Goal: Task Accomplishment & Management: Manage account settings

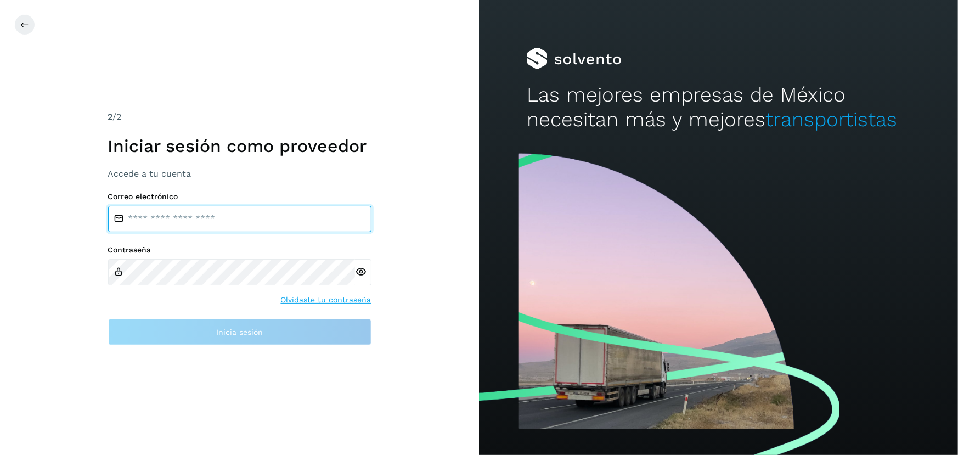
click at [214, 225] on input "email" at bounding box center [239, 219] width 263 height 26
type input "**********"
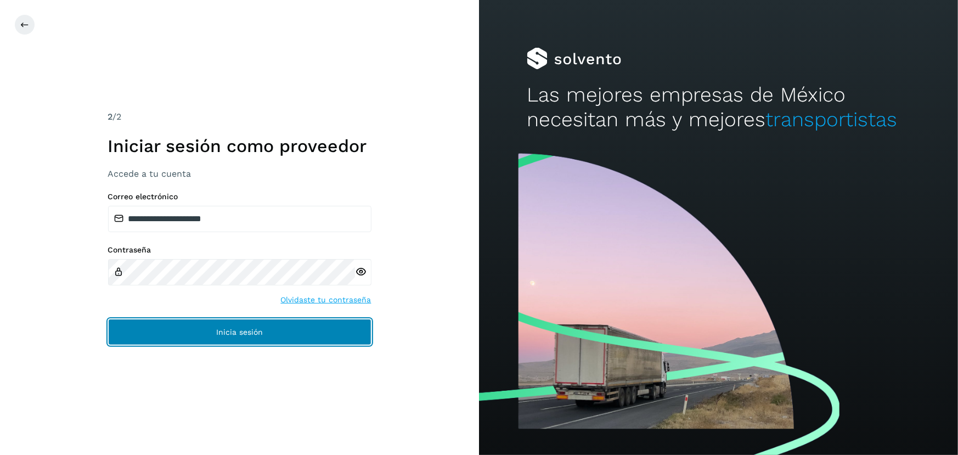
click at [233, 334] on span "Inicia sesión" at bounding box center [239, 332] width 47 height 8
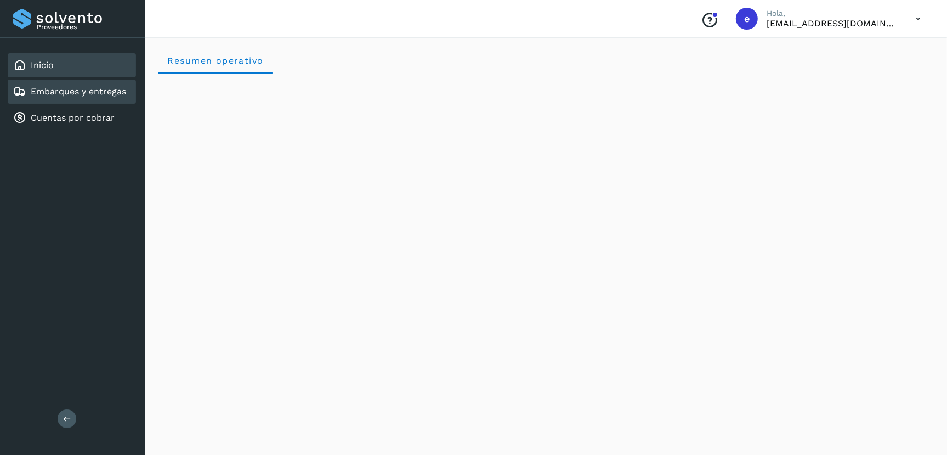
click at [87, 87] on link "Embarques y entregas" at bounding box center [78, 91] width 95 height 10
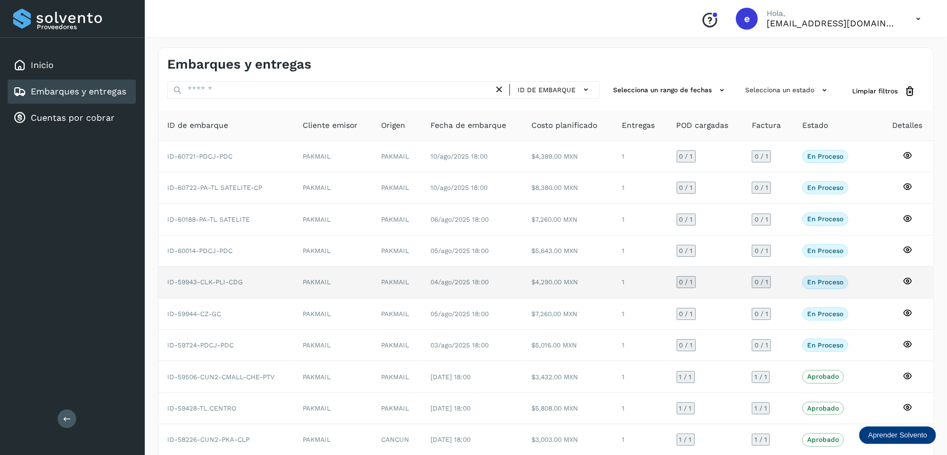
click at [225, 273] on td "ID-59943-CLK-PLI-CDG" at bounding box center [226, 282] width 135 height 31
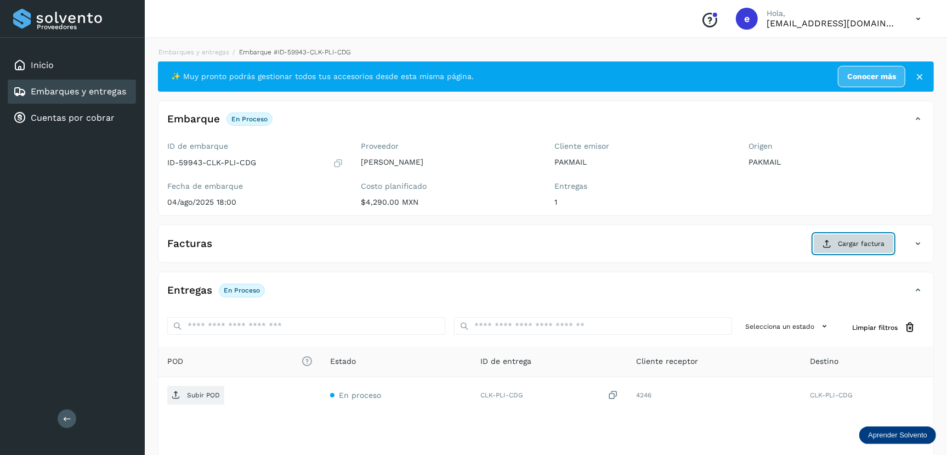
click at [859, 241] on span "Cargar factura" at bounding box center [861, 244] width 47 height 10
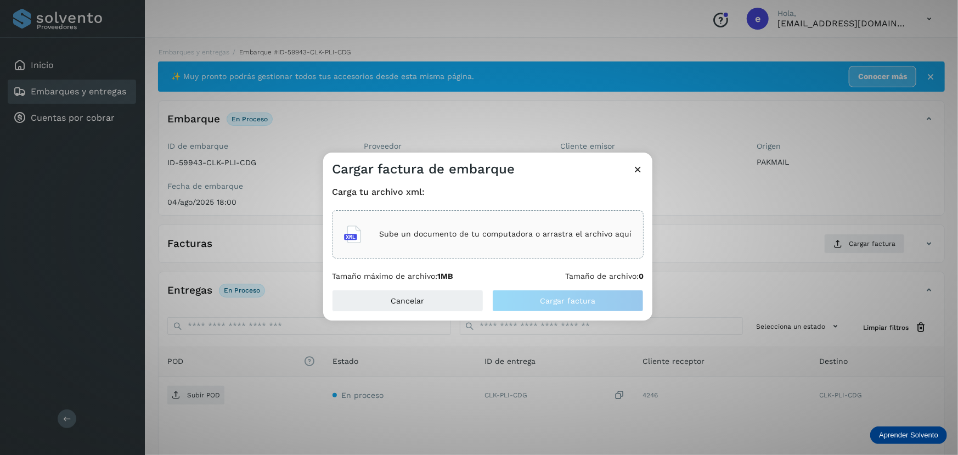
click at [538, 237] on p "Sube un documento de tu computadora o arrastra el archivo aquí" at bounding box center [505, 233] width 252 height 9
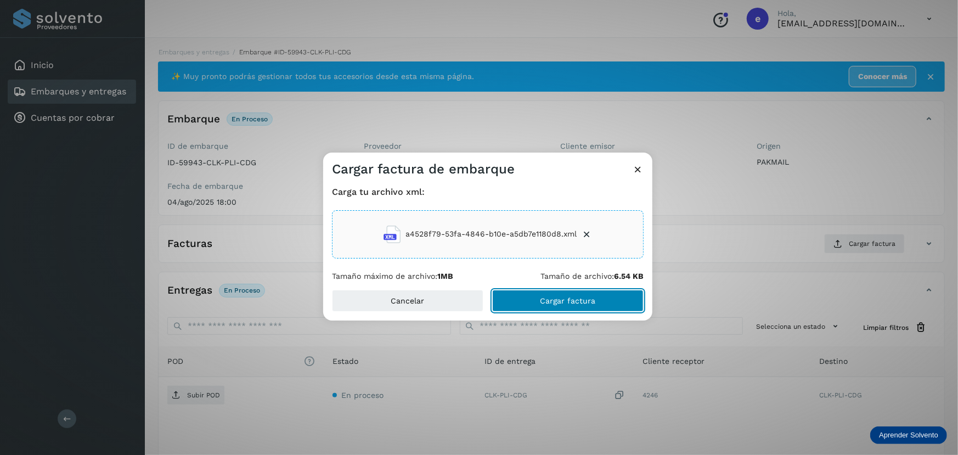
click at [564, 303] on span "Cargar factura" at bounding box center [567, 301] width 55 height 8
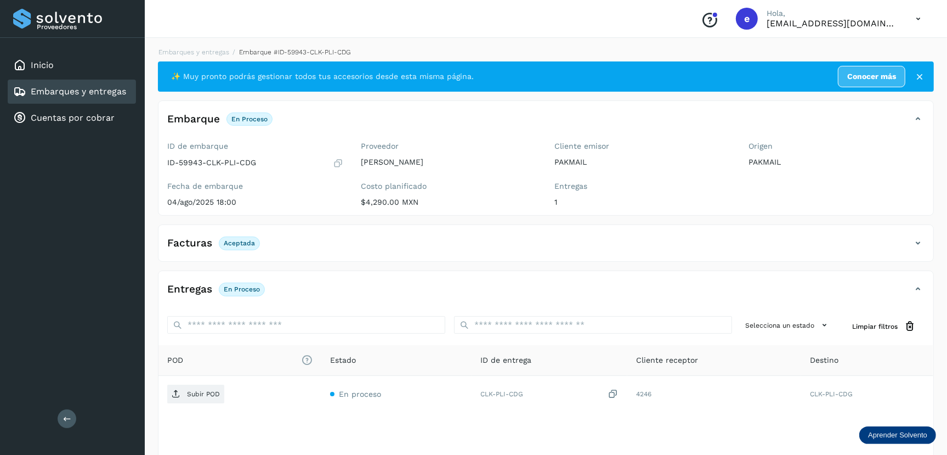
click at [244, 289] on p "En proceso" at bounding box center [242, 289] width 36 height 8
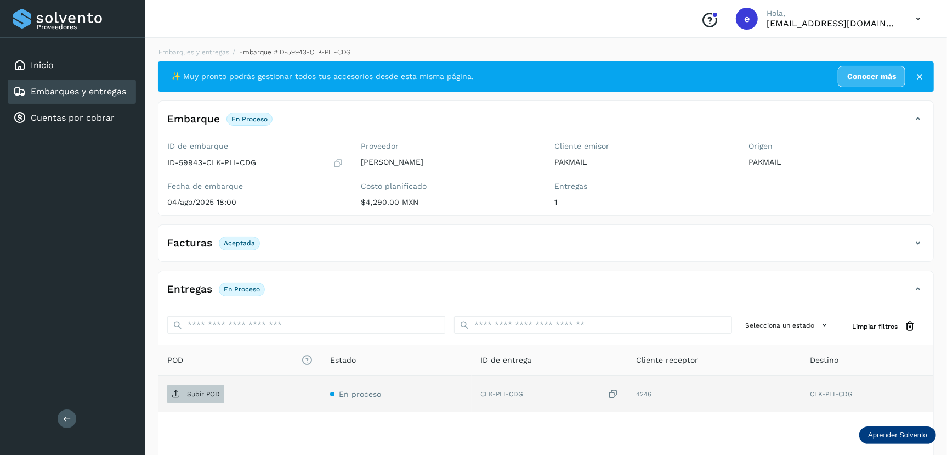
click at [189, 393] on p "Subir POD" at bounding box center [203, 394] width 33 height 8
click at [81, 89] on link "Embarques y entregas" at bounding box center [78, 91] width 95 height 10
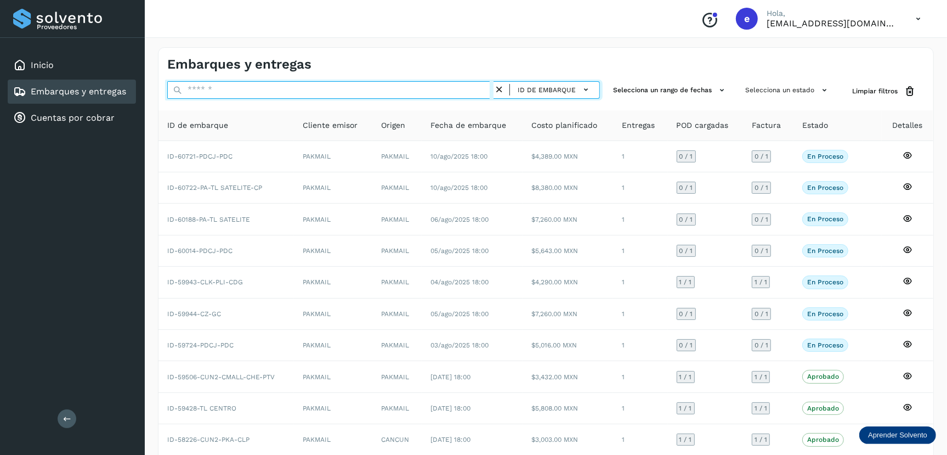
click at [287, 95] on input "text" at bounding box center [330, 90] width 326 height 18
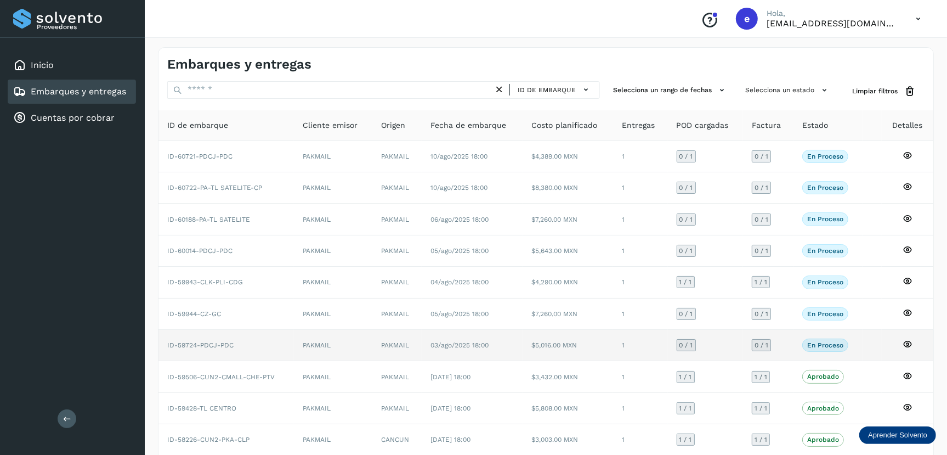
click at [214, 347] on span "ID-59724-PDCJ-PDC" at bounding box center [200, 345] width 66 height 8
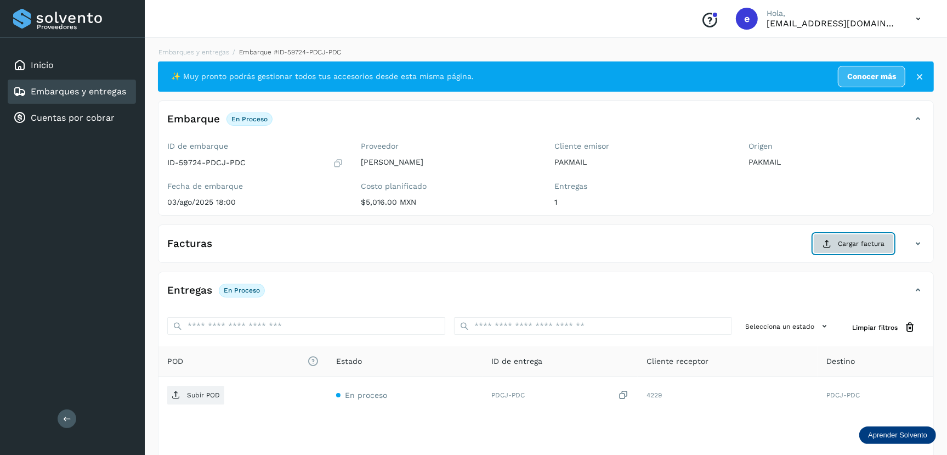
click at [849, 238] on button "Cargar factura" at bounding box center [853, 244] width 81 height 20
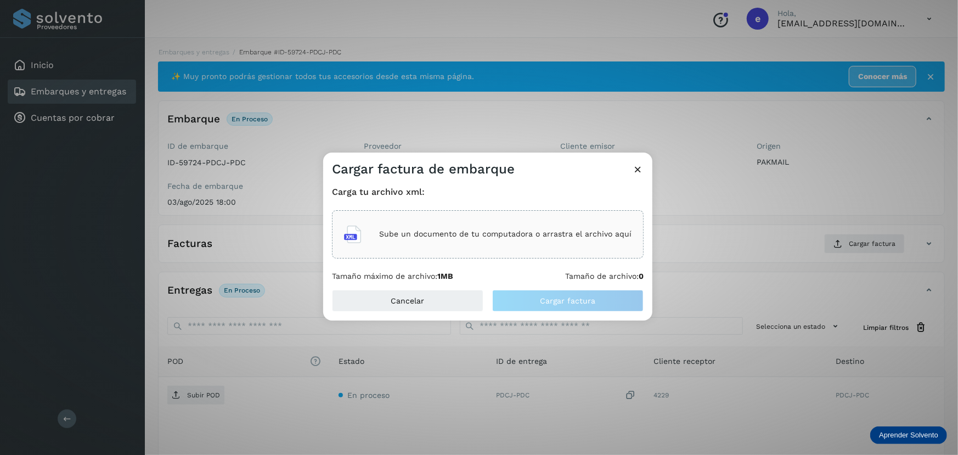
click at [483, 238] on p "Sube un documento de tu computadora o arrastra el archivo aquí" at bounding box center [505, 233] width 252 height 9
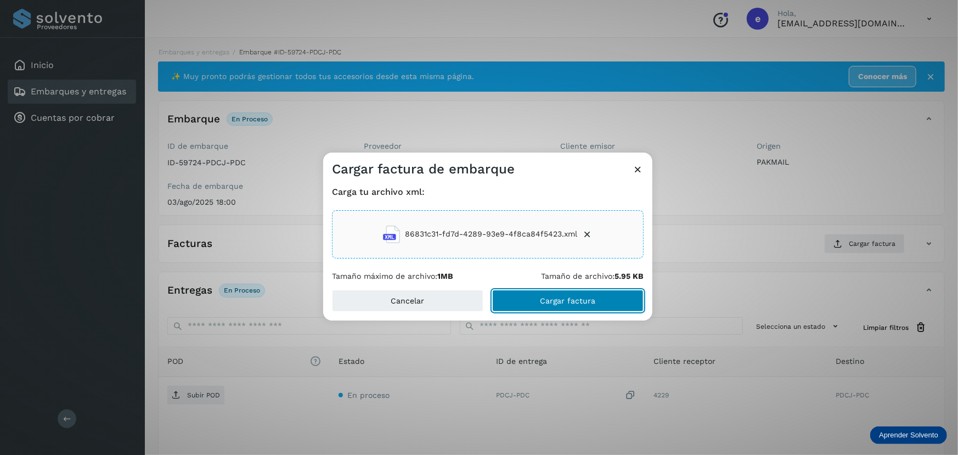
click at [567, 302] on span "Cargar factura" at bounding box center [567, 301] width 55 height 8
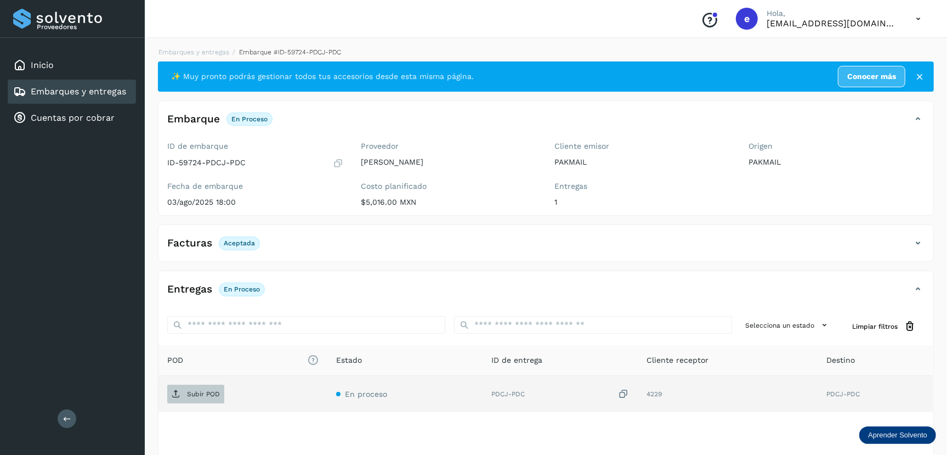
click at [205, 395] on p "Subir POD" at bounding box center [203, 394] width 33 height 8
click at [99, 86] on link "Embarques y entregas" at bounding box center [78, 91] width 95 height 10
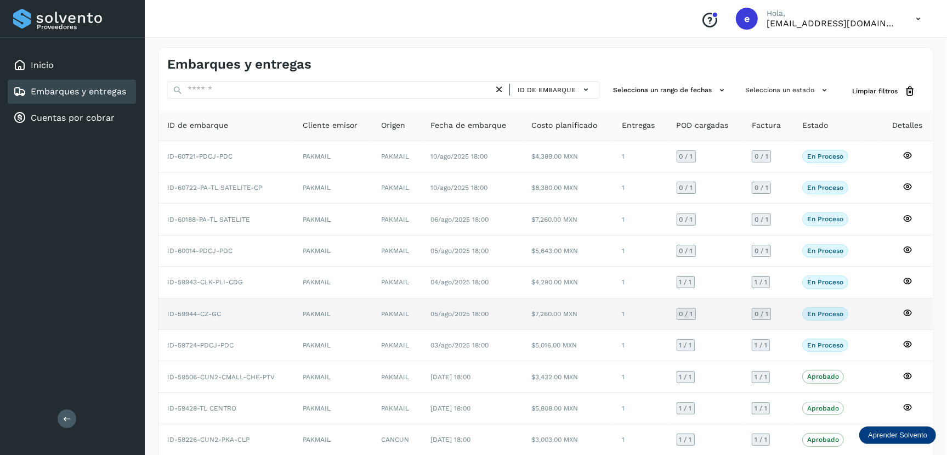
click at [263, 309] on td "ID-59944-CZ-GC" at bounding box center [226, 313] width 135 height 31
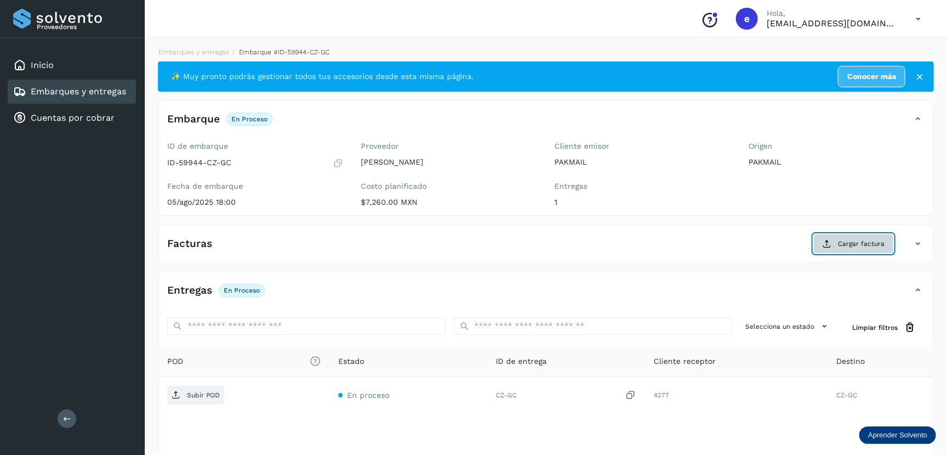
click at [841, 237] on button "Cargar factura" at bounding box center [853, 244] width 81 height 20
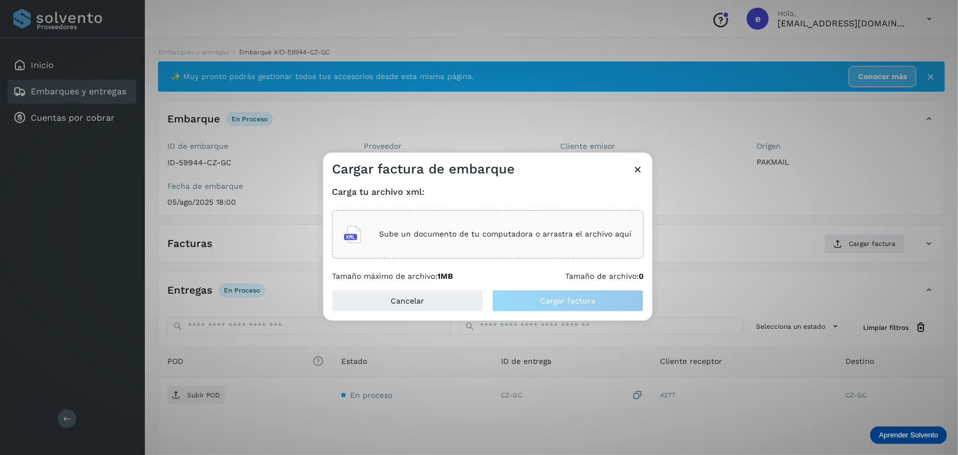
click at [502, 227] on div "Sube un documento de tu computadora o arrastra el archivo aquí" at bounding box center [487, 234] width 287 height 30
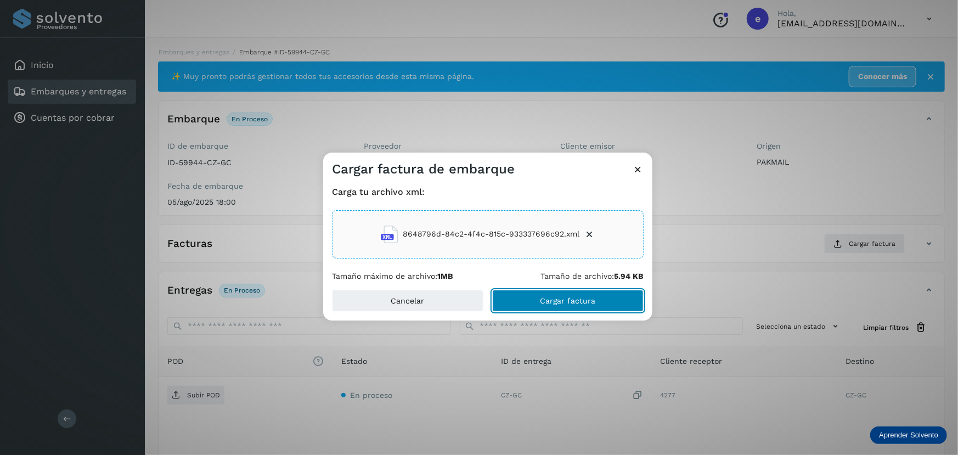
click at [557, 297] on span "Cargar factura" at bounding box center [567, 301] width 55 height 8
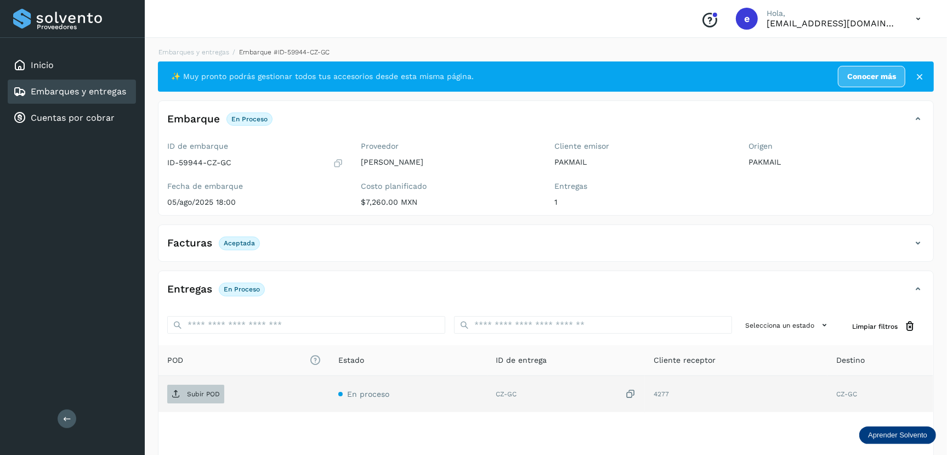
click at [203, 392] on p "Subir POD" at bounding box center [203, 394] width 33 height 8
click at [100, 89] on link "Embarques y entregas" at bounding box center [78, 91] width 95 height 10
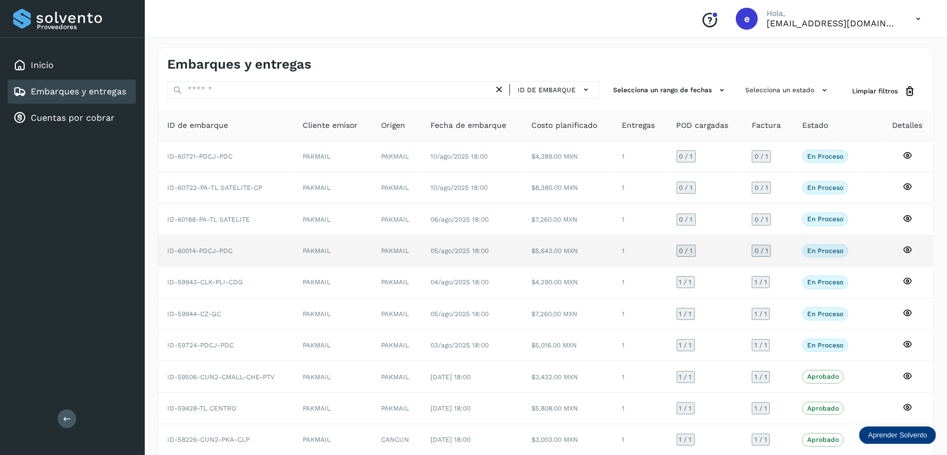
click at [880, 248] on td at bounding box center [872, 250] width 19 height 31
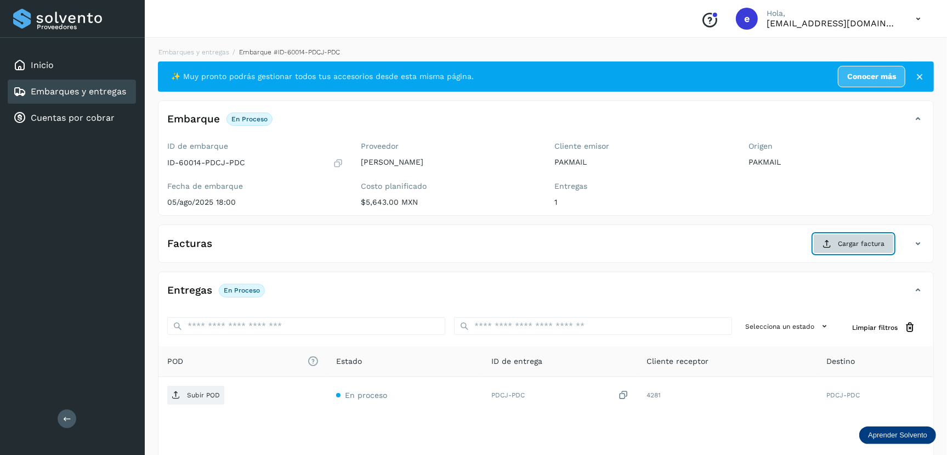
click at [855, 243] on span "Cargar factura" at bounding box center [861, 244] width 47 height 10
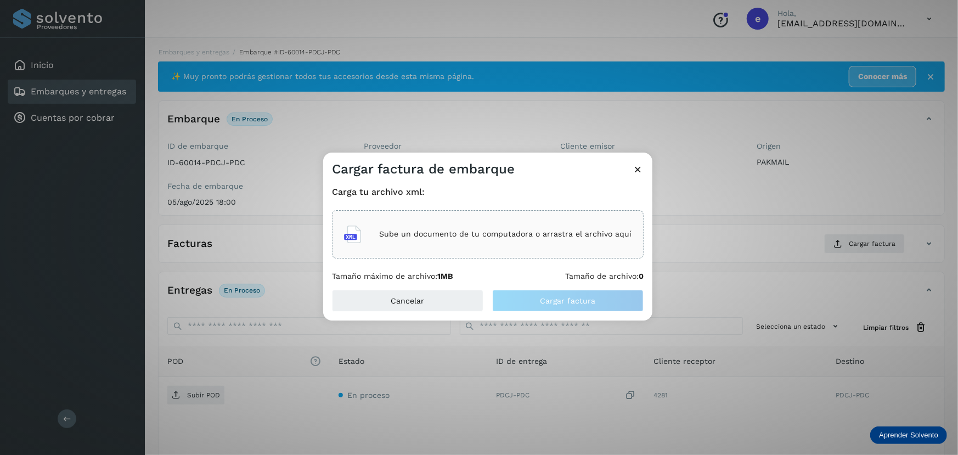
click at [474, 232] on p "Sube un documento de tu computadora o arrastra el archivo aquí" at bounding box center [505, 233] width 252 height 9
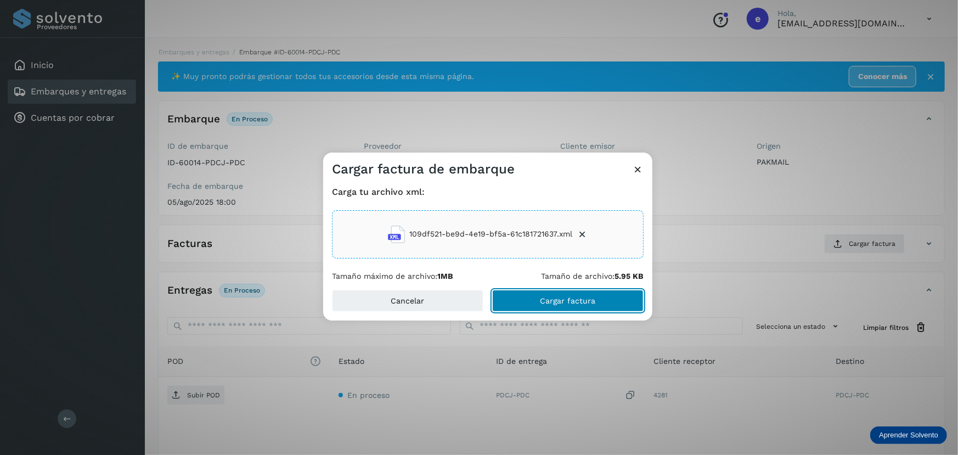
click at [596, 291] on button "Cargar factura" at bounding box center [567, 301] width 151 height 22
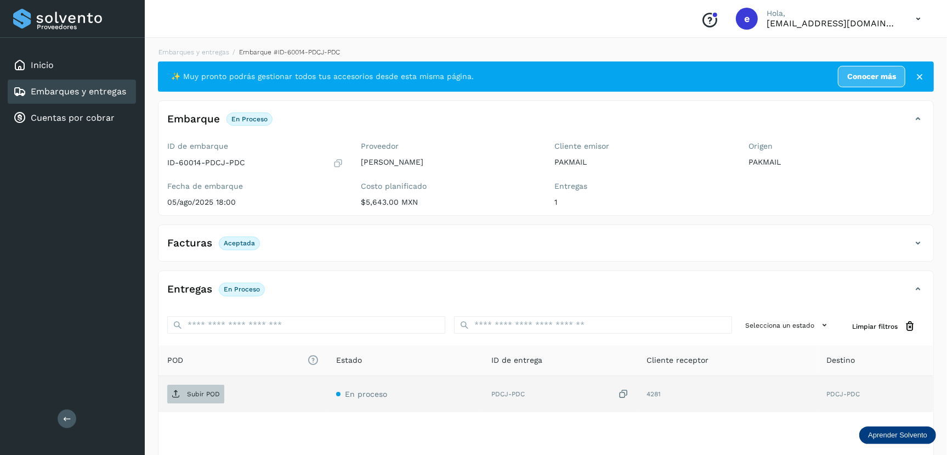
click at [190, 396] on p "Subir POD" at bounding box center [203, 394] width 33 height 8
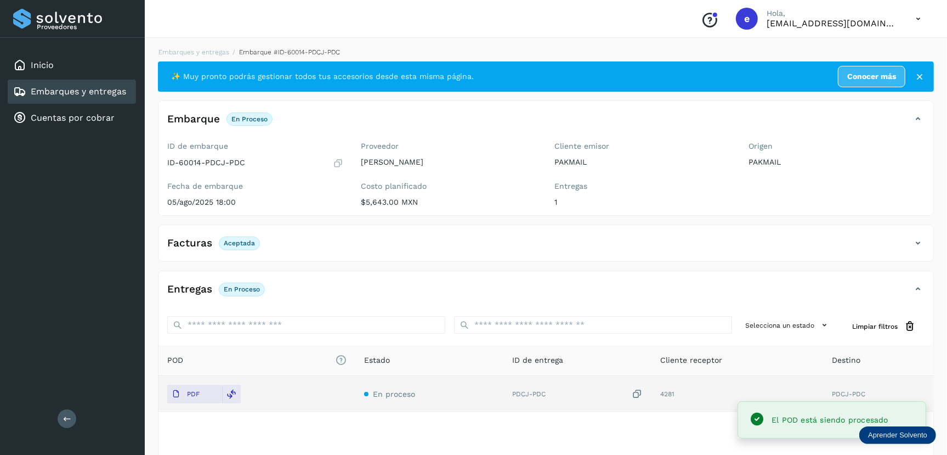
click at [65, 89] on link "Embarques y entregas" at bounding box center [78, 91] width 95 height 10
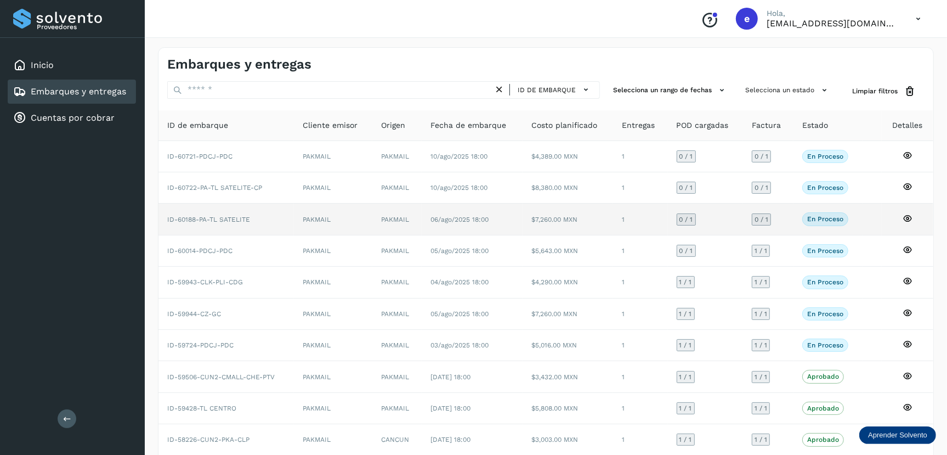
click at [273, 209] on td "ID-60188-PA-TL SATELITE" at bounding box center [226, 218] width 135 height 31
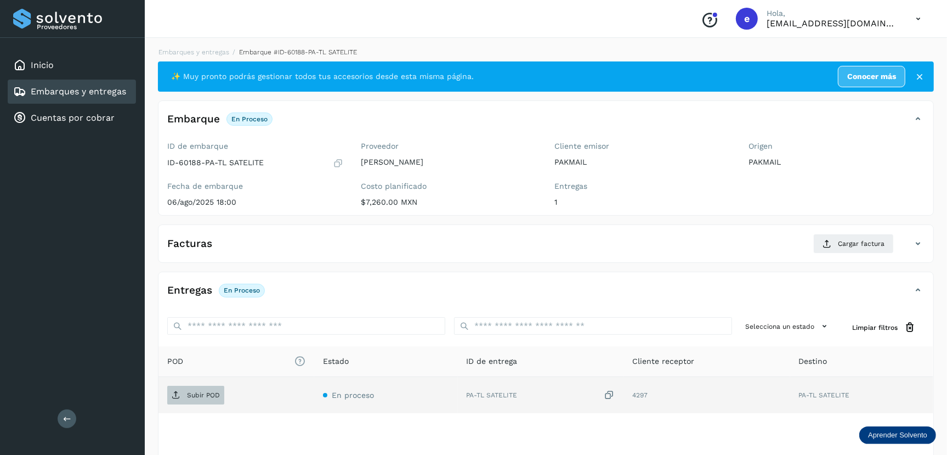
click at [195, 391] on p "Subir POD" at bounding box center [203, 395] width 33 height 8
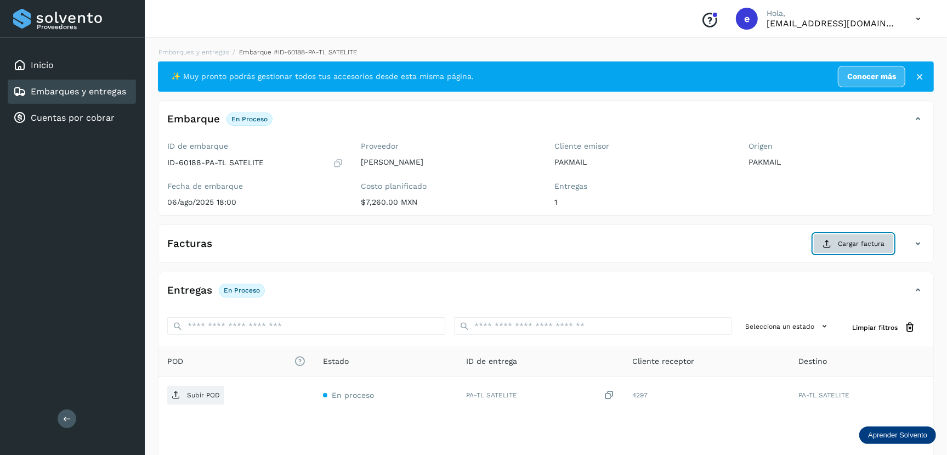
click at [874, 239] on span "Cargar factura" at bounding box center [861, 244] width 47 height 10
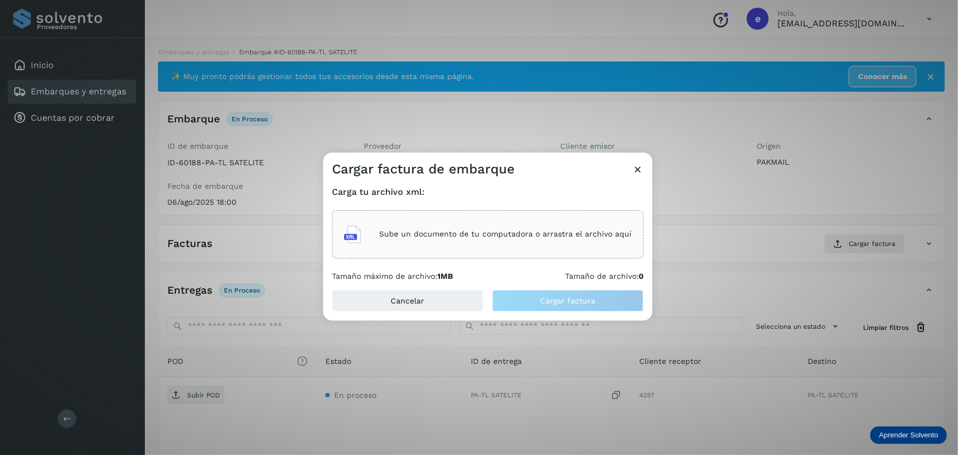
click at [576, 227] on div "Sube un documento de tu computadora o arrastra el archivo aquí" at bounding box center [487, 234] width 287 height 30
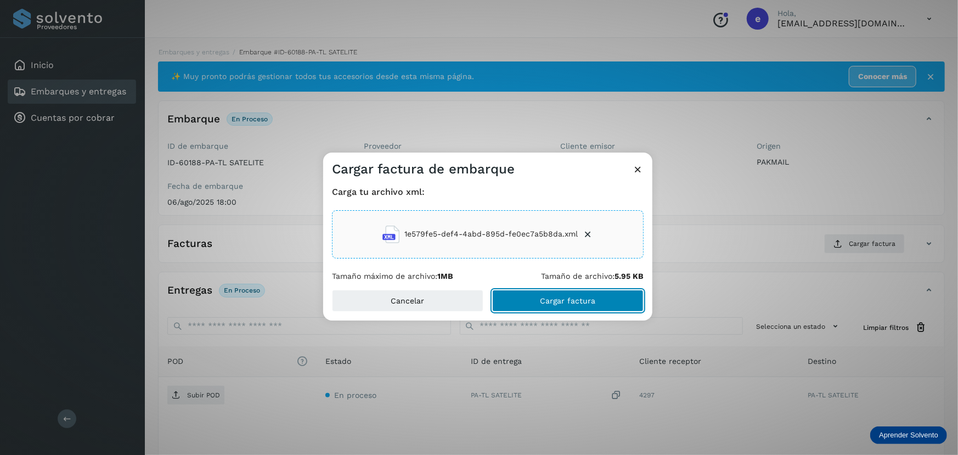
drag, startPoint x: 587, startPoint y: 304, endPoint x: 600, endPoint y: 288, distance: 20.7
click at [587, 304] on button "Cargar factura" at bounding box center [567, 301] width 151 height 22
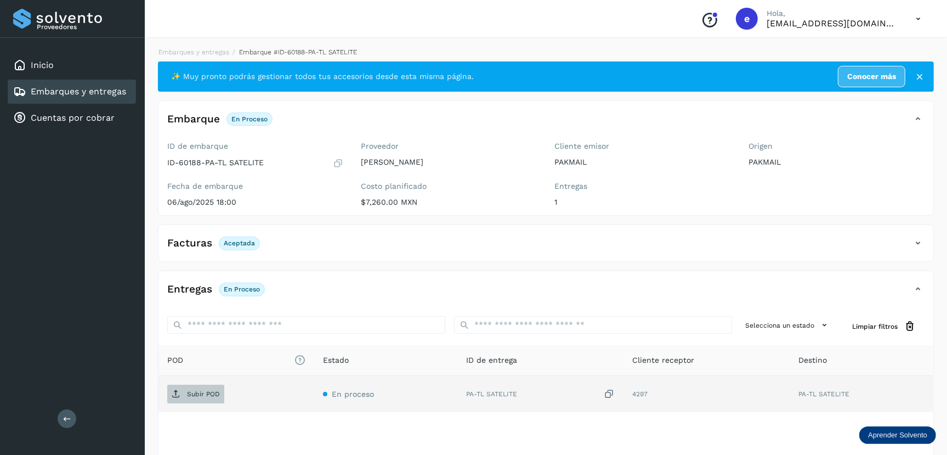
click at [191, 393] on p "Subir POD" at bounding box center [203, 394] width 33 height 8
